Goal: Task Accomplishment & Management: Check status

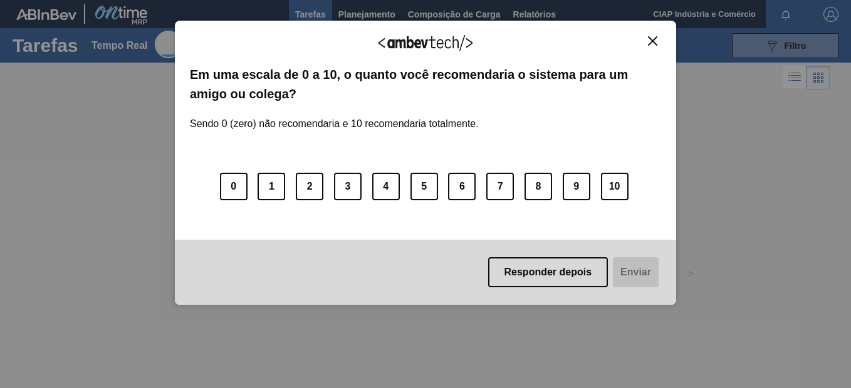
click at [546, 277] on button "Responder depois" at bounding box center [548, 273] width 120 height 30
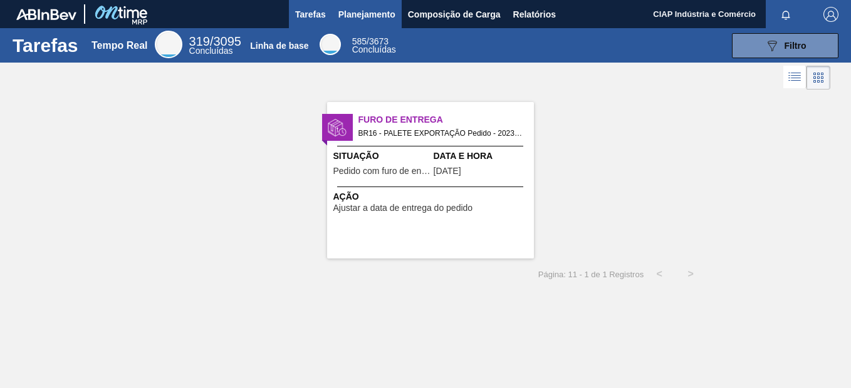
click at [353, 17] on span "Planejamento" at bounding box center [366, 14] width 57 height 15
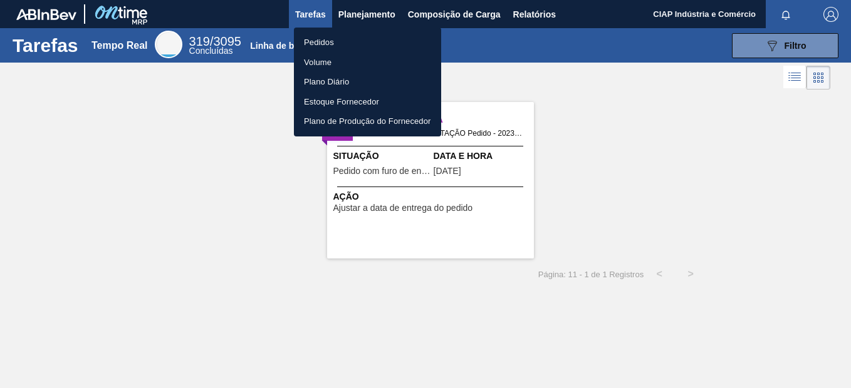
click at [318, 38] on li "Pedidos" at bounding box center [367, 43] width 147 height 20
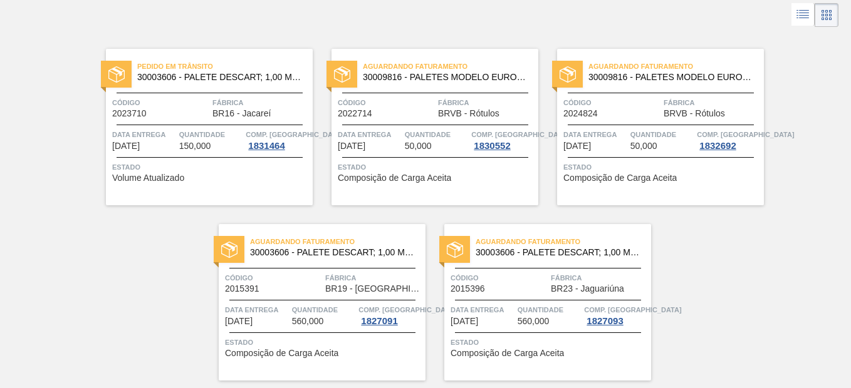
scroll to position [102, 0]
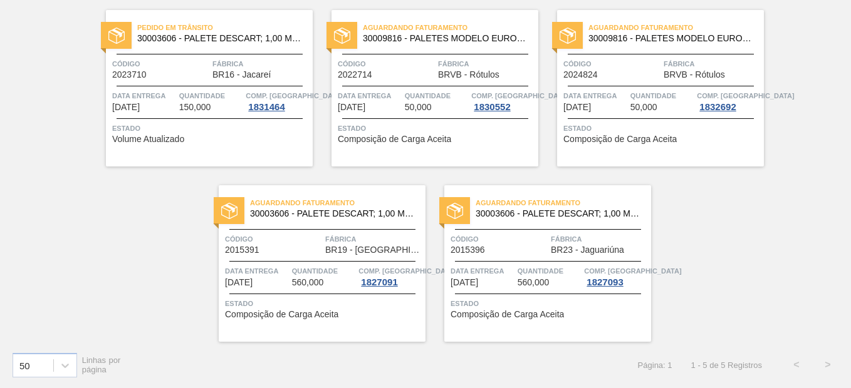
click at [442, 85] on div "Aguardando Faturamento 30009816 - PALETES MODELO EUROPEO EXPO ([GEOGRAPHIC_DATA…" at bounding box center [434, 88] width 207 height 157
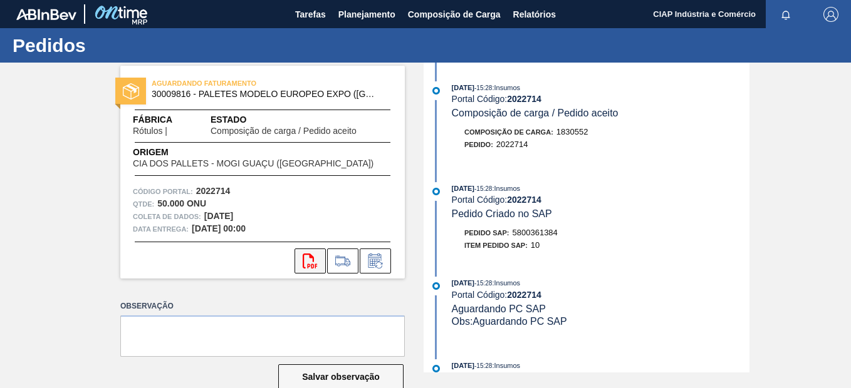
click at [309, 257] on icon at bounding box center [310, 261] width 14 height 15
click at [359, 13] on span "Planejamento" at bounding box center [366, 14] width 57 height 15
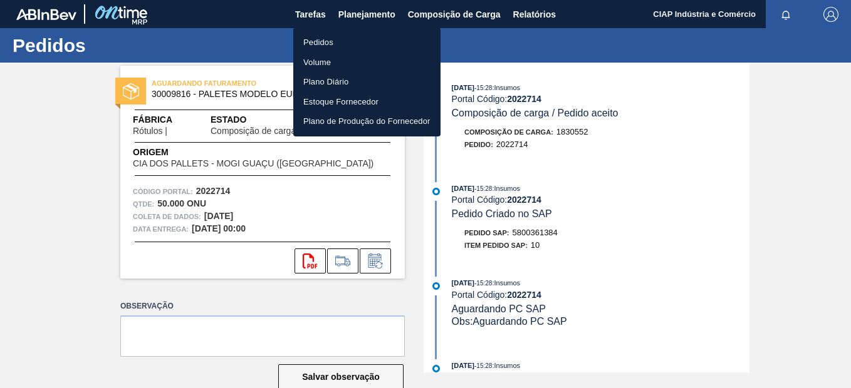
click at [332, 41] on li "Pedidos" at bounding box center [366, 43] width 147 height 20
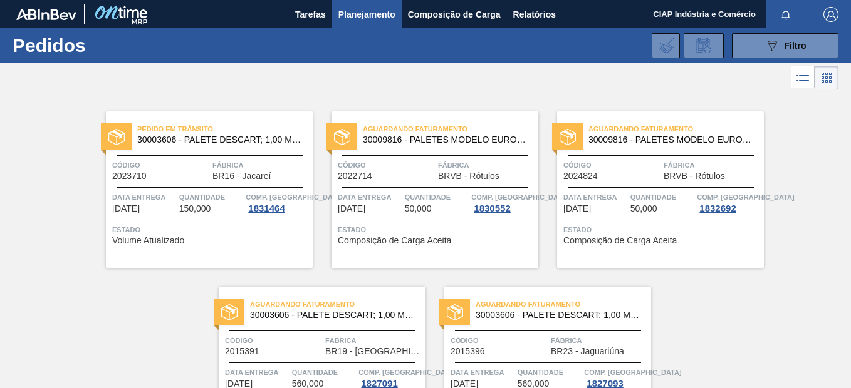
click at [662, 217] on div "Aguardando Faturamento 30009816 - PALETES MODELO EUROPEO EXPO ([GEOGRAPHIC_DATA…" at bounding box center [660, 190] width 207 height 157
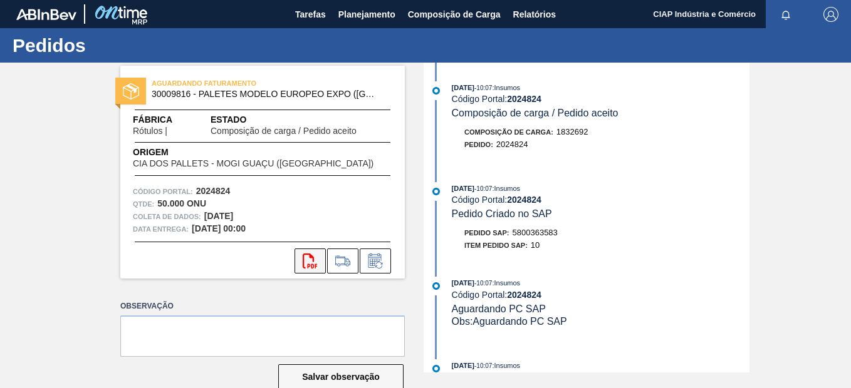
click at [306, 261] on icon "svg{fill:#ff0000}" at bounding box center [310, 261] width 15 height 15
click at [359, 14] on span "Planejamento" at bounding box center [366, 14] width 57 height 15
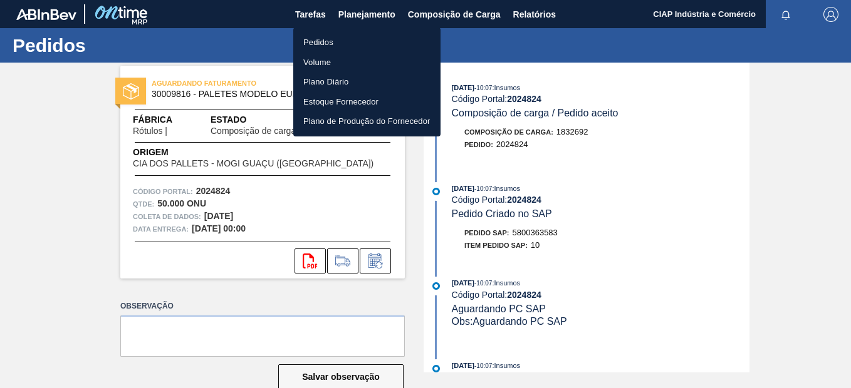
click at [332, 41] on li "Pedidos" at bounding box center [366, 43] width 147 height 20
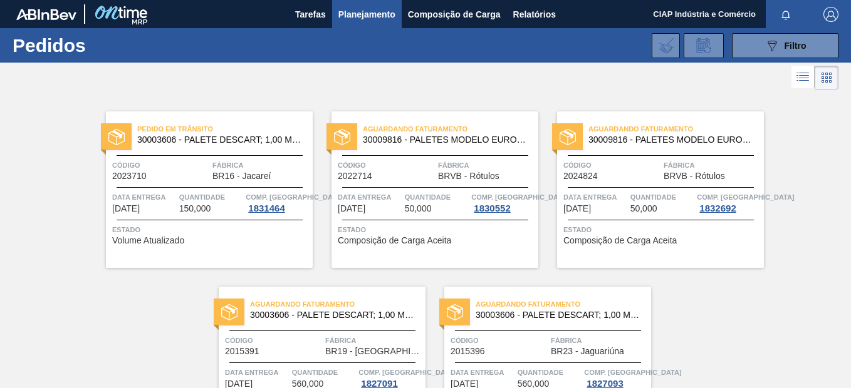
click at [293, 287] on div "Aguardando Faturamento 30003606 - PALETE DESCART; 1,00 M;1,20 M;0,14 M;.; MAMÃ …" at bounding box center [322, 365] width 207 height 157
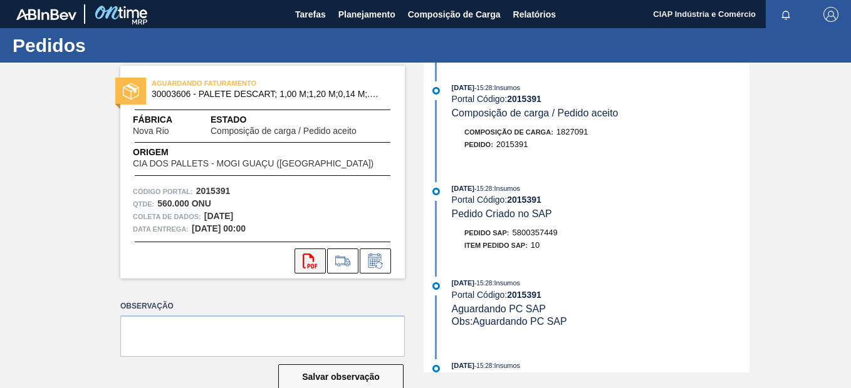
click at [304, 261] on icon "svg{fill:#ff0000}" at bounding box center [310, 261] width 15 height 15
